Goal: Task Accomplishment & Management: Use online tool/utility

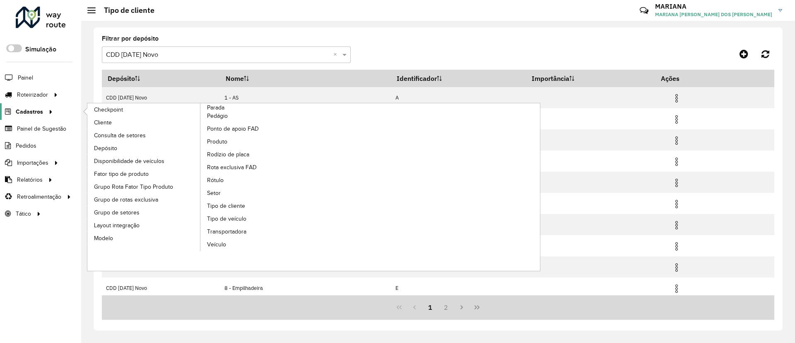
scroll to position [46, 0]
click at [217, 245] on span "Veículo" at bounding box center [217, 244] width 20 height 9
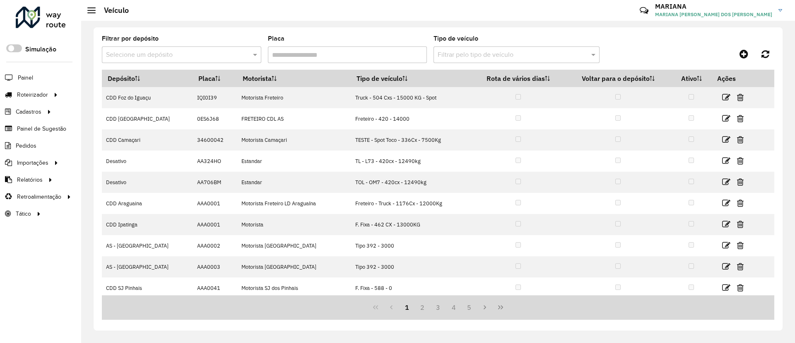
drag, startPoint x: 203, startPoint y: 37, endPoint x: 197, endPoint y: 45, distance: 9.7
click at [203, 37] on div "Filtrar por depósito Selecione um depósito" at bounding box center [182, 49] width 160 height 27
click at [191, 52] on input "text" at bounding box center [173, 55] width 135 height 10
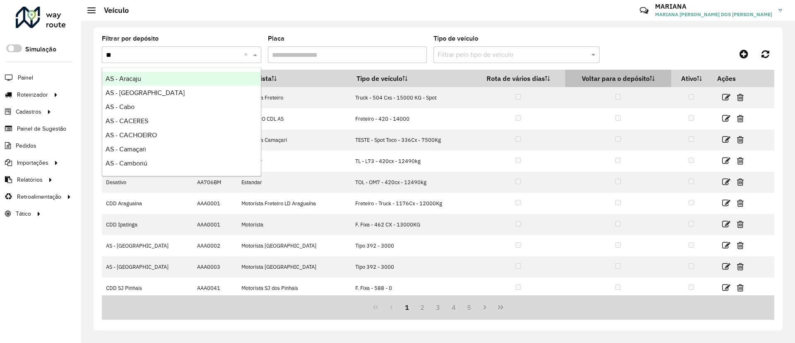
type input "***"
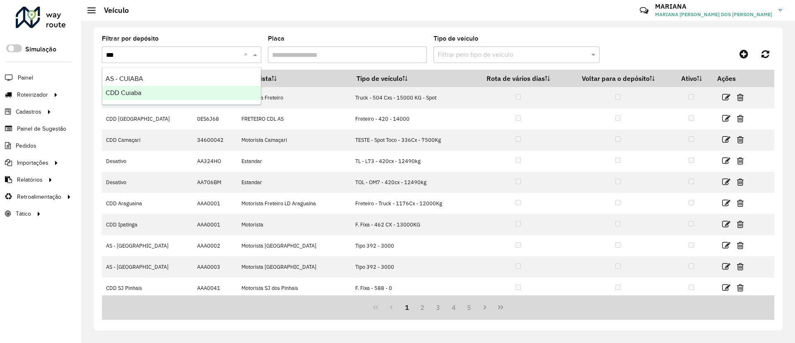
click at [178, 98] on div "CDD Cuiaba" at bounding box center [181, 93] width 159 height 14
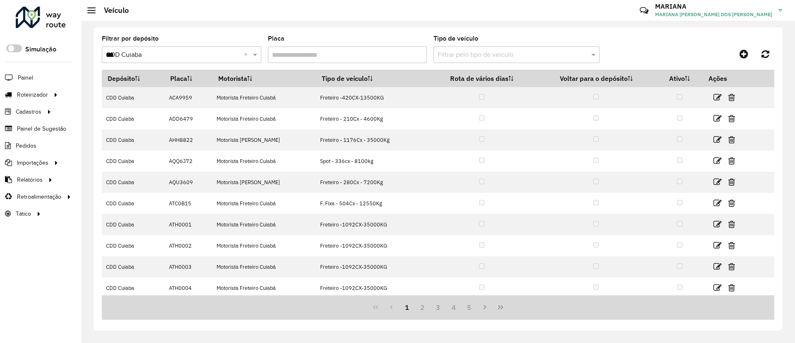
click at [314, 58] on input "Placa" at bounding box center [348, 54] width 160 height 17
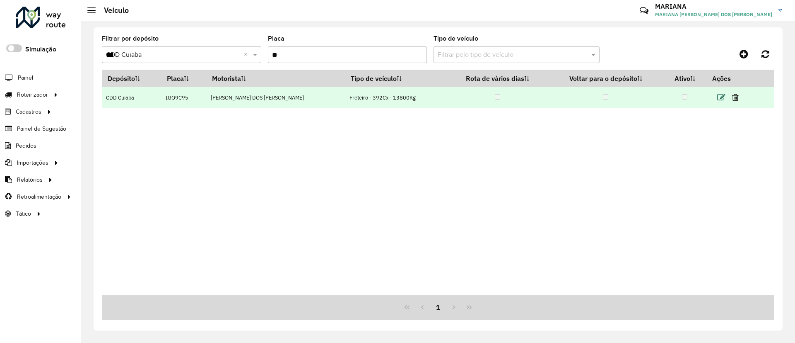
type input "**"
click at [720, 99] on icon at bounding box center [722, 97] width 8 height 8
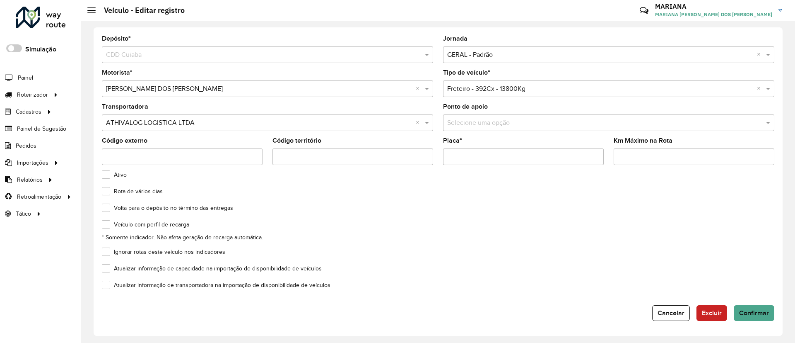
click at [480, 251] on div "Ignorar rotas deste veículo nos indicadores" at bounding box center [438, 254] width 673 height 10
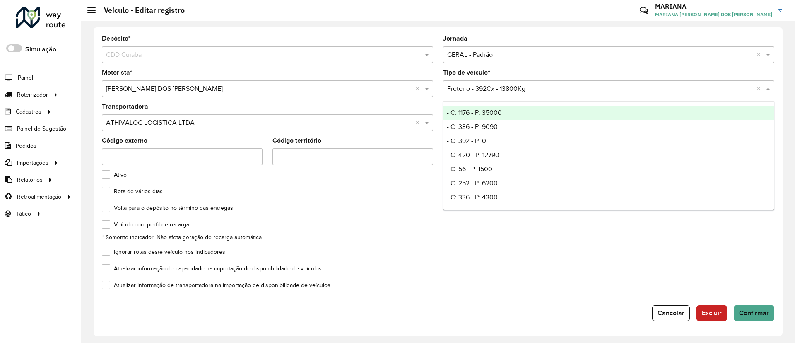
click at [510, 91] on input "text" at bounding box center [600, 89] width 307 height 10
type input "**"
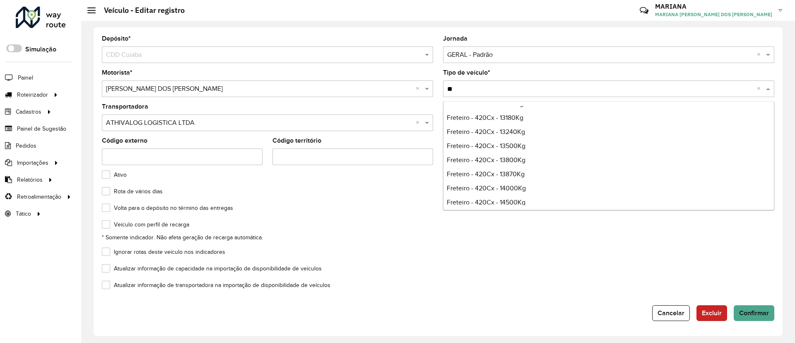
scroll to position [435, 0]
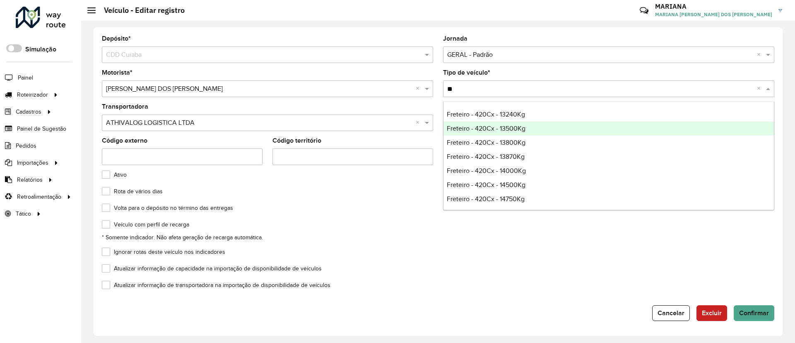
click at [525, 128] on span "Freteiro - 420Cx - 13500Kg" at bounding box center [486, 128] width 79 height 7
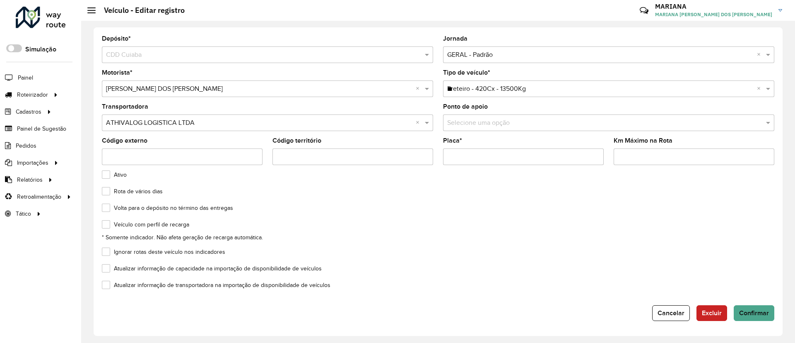
click at [510, 241] on div "Veículo com perfil de recarga * Somente indicador. Não afeta geração de recarga…" at bounding box center [438, 231] width 673 height 21
click at [766, 309] on span "Confirmar" at bounding box center [755, 312] width 30 height 7
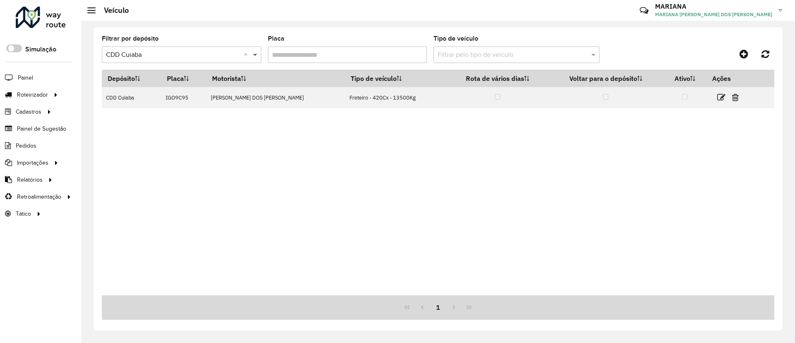
drag, startPoint x: 295, startPoint y: 57, endPoint x: 260, endPoint y: 56, distance: 34.8
click at [260, 56] on formly-group "Filtrar por depósito Selecione um depósito × CDD Cuiaba × Placa Tipo de veículo…" at bounding box center [351, 53] width 498 height 34
paste input "*****"
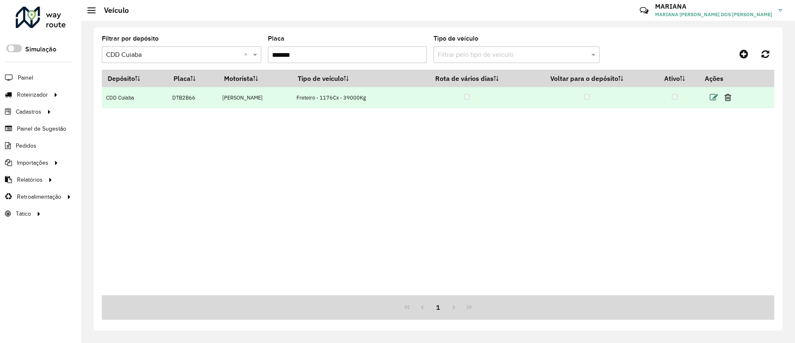
type input "*******"
click at [718, 98] on icon at bounding box center [714, 97] width 8 height 8
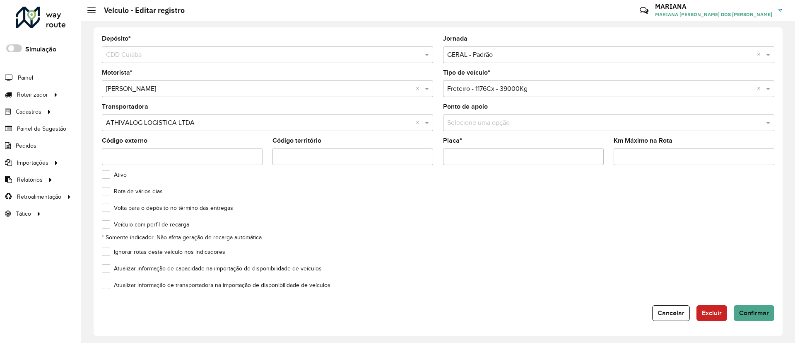
click at [487, 91] on input "text" at bounding box center [600, 89] width 307 height 10
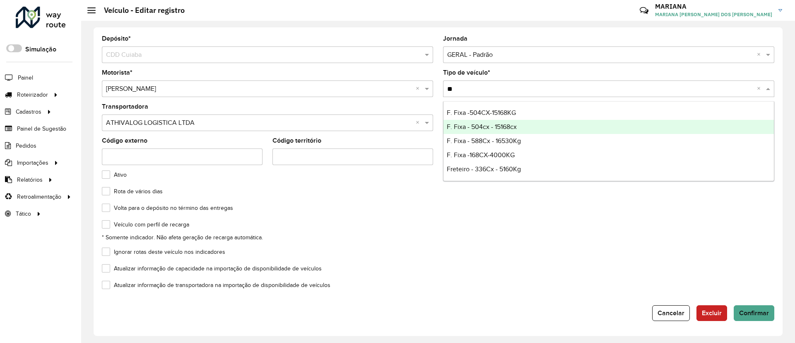
type input "**"
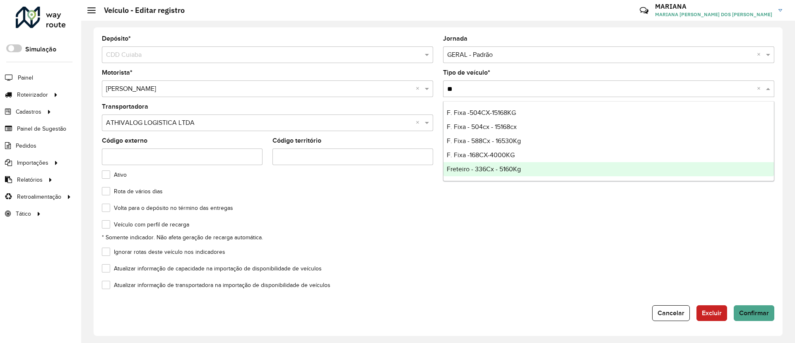
click at [478, 245] on formly-field "Veículo com perfil de recarga * Somente indicador. Não afeta geração de recarga…" at bounding box center [438, 234] width 683 height 27
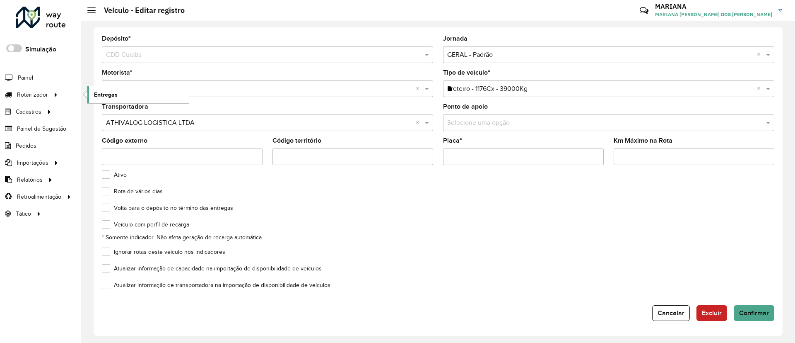
click at [99, 97] on span "Entregas" at bounding box center [106, 94] width 24 height 9
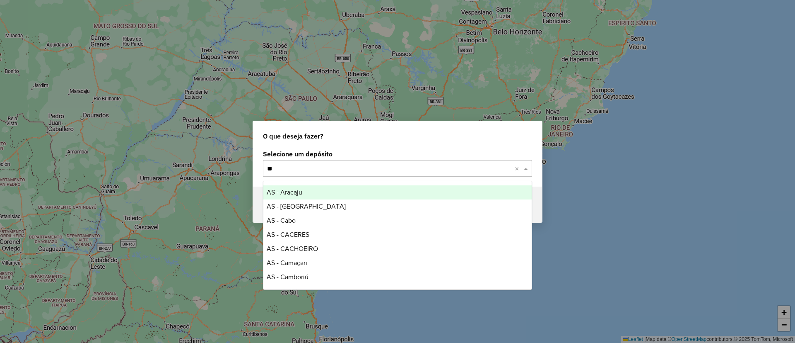
type input "***"
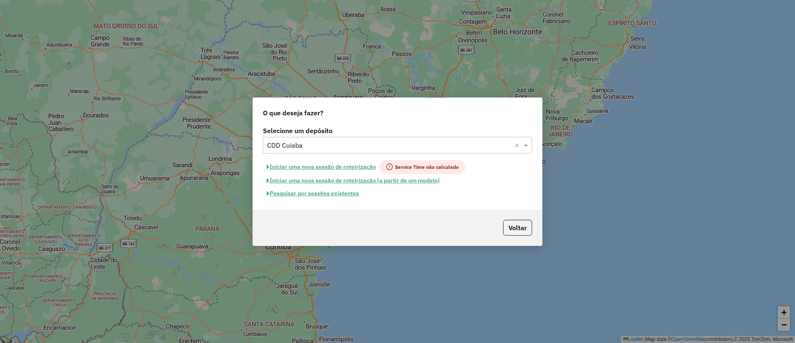
click at [337, 192] on button "Pesquisar por sessões existentes" at bounding box center [313, 193] width 100 height 13
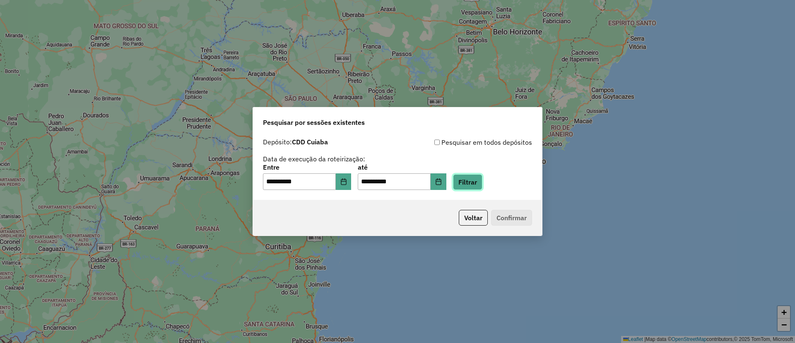
click at [481, 183] on button "Filtrar" at bounding box center [467, 182] width 29 height 16
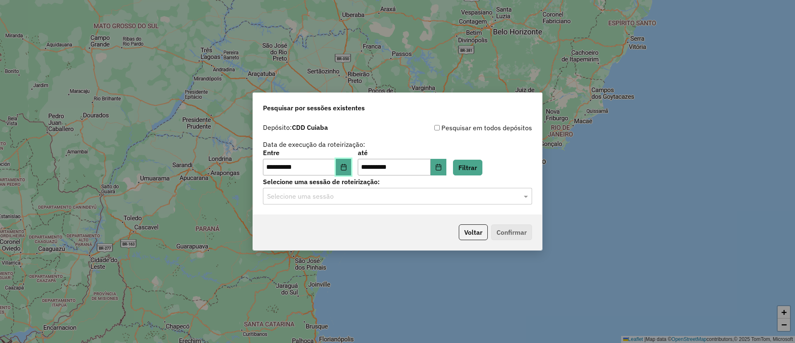
click at [347, 168] on icon "Choose Date" at bounding box center [344, 167] width 7 height 7
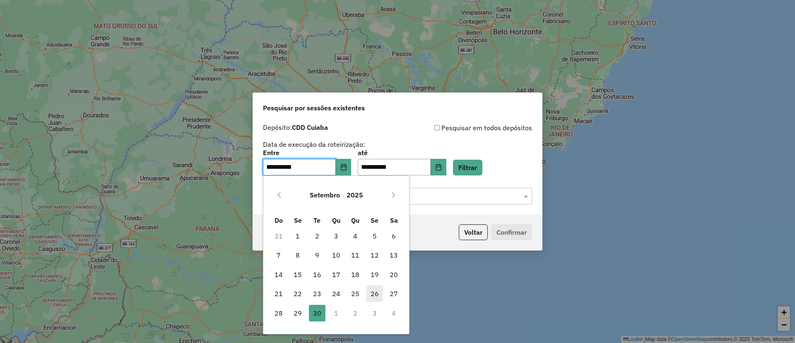
click at [369, 291] on span "26" at bounding box center [375, 293] width 17 height 17
type input "**********"
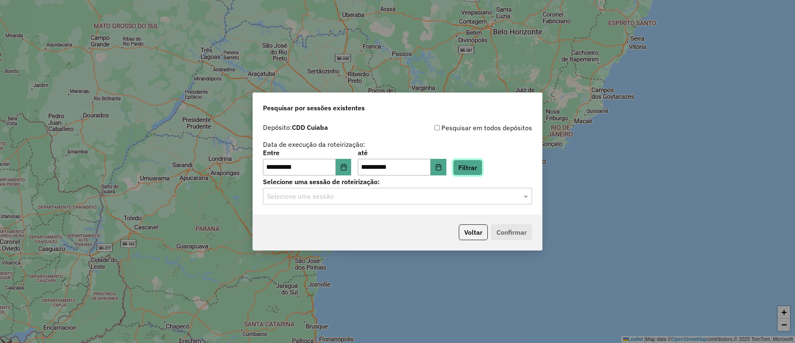
click at [483, 172] on button "Filtrar" at bounding box center [467, 168] width 29 height 16
click at [413, 186] on div "Selecione uma sessão de roteirização: Selecione uma sessão" at bounding box center [397, 192] width 269 height 26
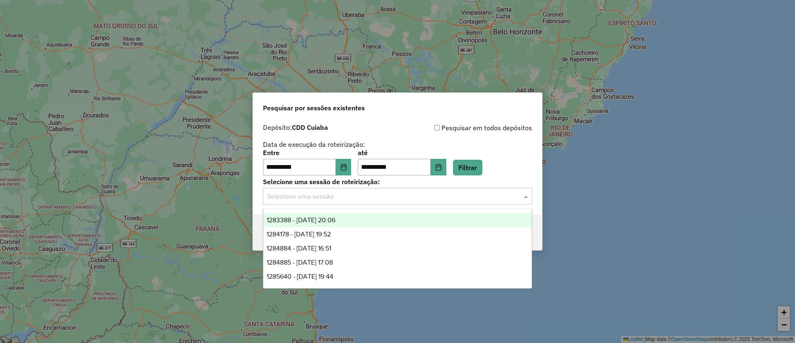
click at [412, 189] on div "Selecione uma sessão" at bounding box center [397, 196] width 269 height 17
click at [397, 226] on div "1283388 - 26/09/2025 20:06" at bounding box center [397, 220] width 268 height 14
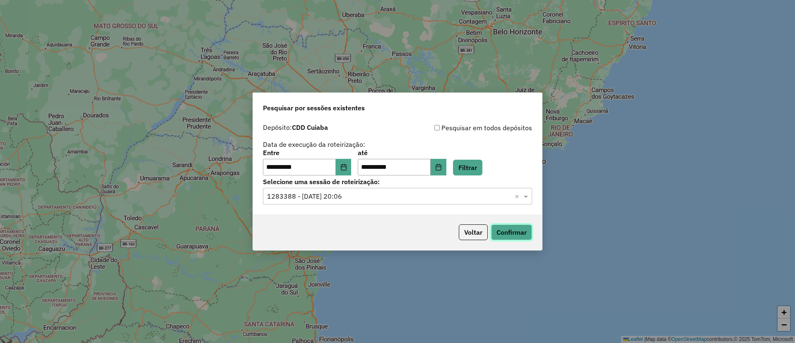
click at [513, 235] on button "Confirmar" at bounding box center [511, 232] width 41 height 16
click at [473, 235] on button "Voltar" at bounding box center [473, 232] width 29 height 16
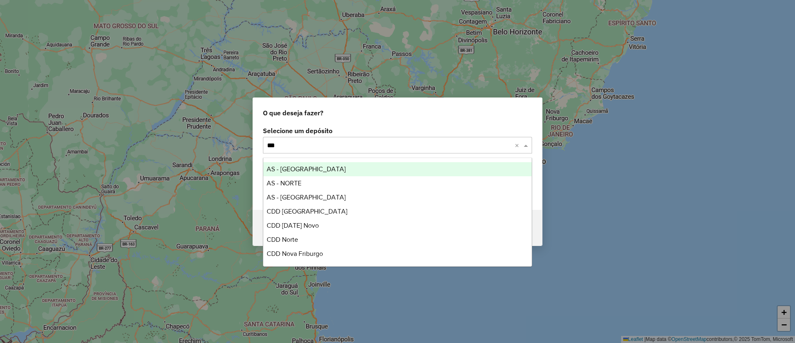
type input "****"
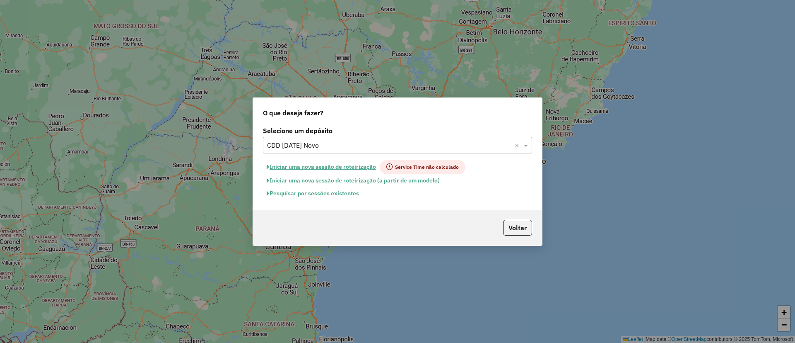
click at [308, 196] on button "Pesquisar por sessões existentes" at bounding box center [313, 193] width 100 height 13
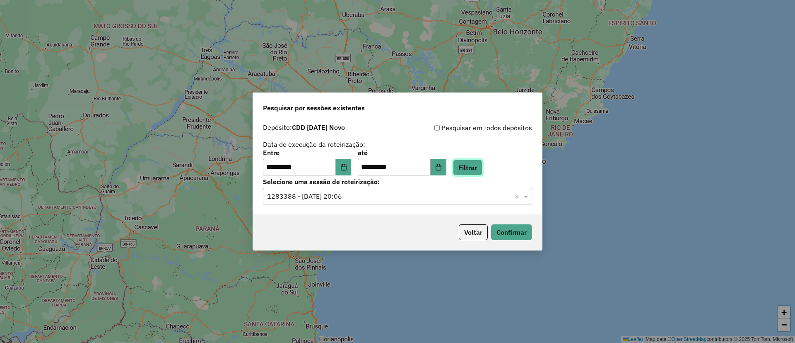
click at [475, 164] on button "Filtrar" at bounding box center [467, 168] width 29 height 16
click at [332, 202] on div "Selecione uma sessão × ×" at bounding box center [397, 196] width 269 height 17
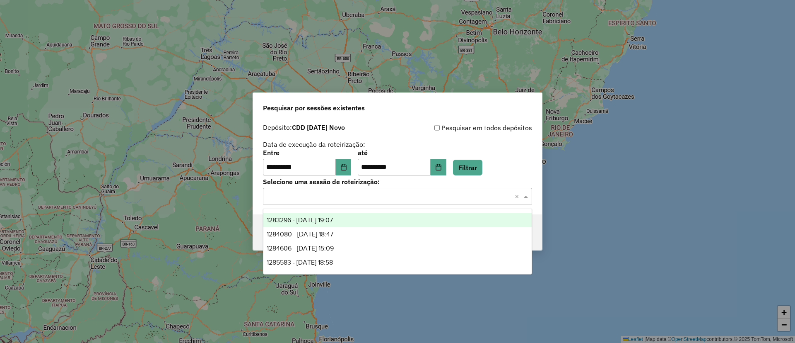
click at [332, 215] on div "1283296 - 26/09/2025 19:07" at bounding box center [397, 220] width 268 height 14
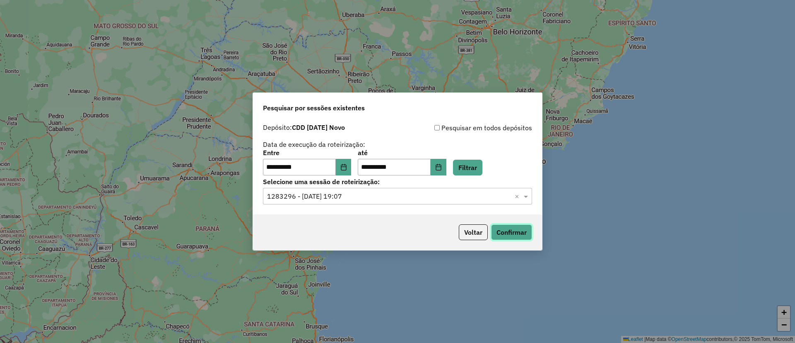
click at [510, 226] on button "Confirmar" at bounding box center [511, 232] width 41 height 16
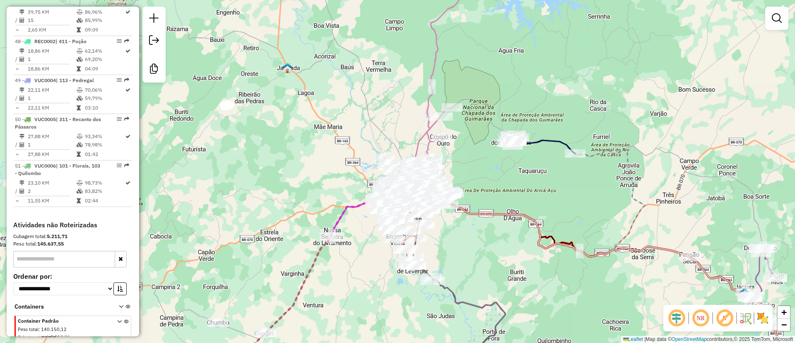
scroll to position [2573, 0]
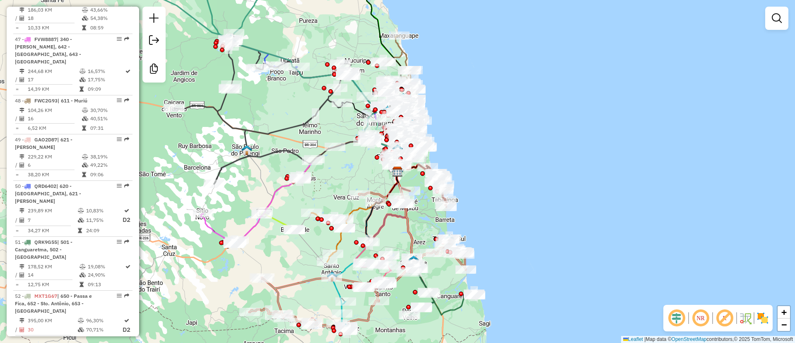
scroll to position [2682, 0]
